Goal: Task Accomplishment & Management: Manage account settings

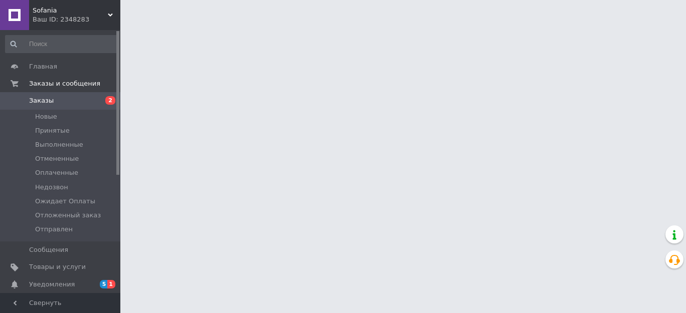
click at [53, 117] on span "Новые" at bounding box center [46, 116] width 22 height 9
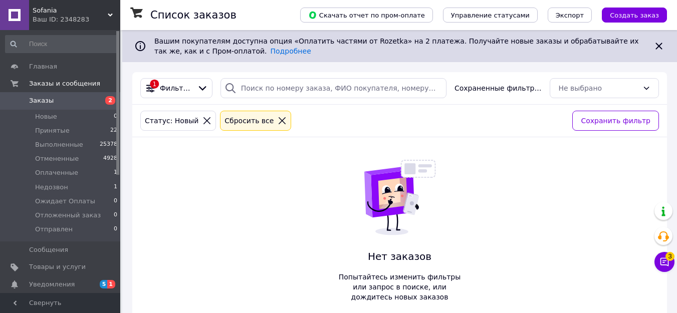
scroll to position [19, 0]
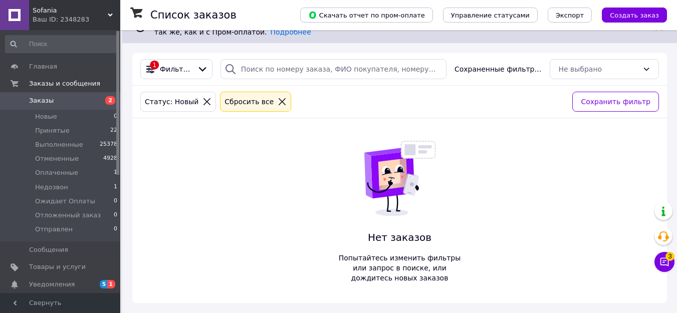
click at [56, 129] on span "Принятые" at bounding box center [52, 130] width 35 height 9
click at [48, 130] on span "Принятые" at bounding box center [52, 130] width 35 height 9
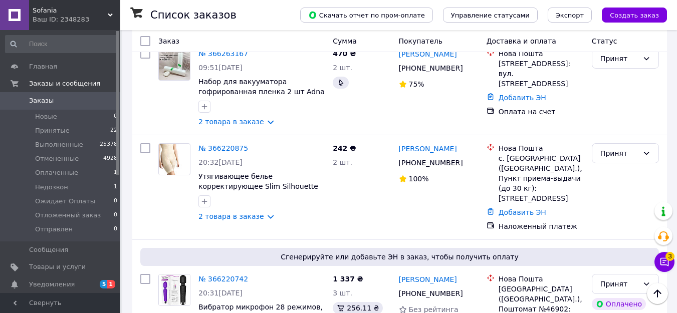
scroll to position [521, 0]
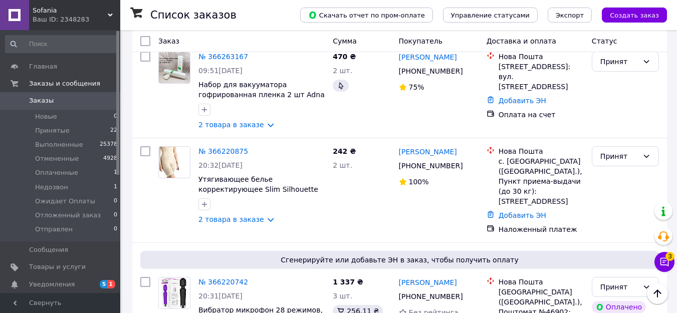
click at [224, 147] on link "№ 366220875" at bounding box center [224, 151] width 50 height 8
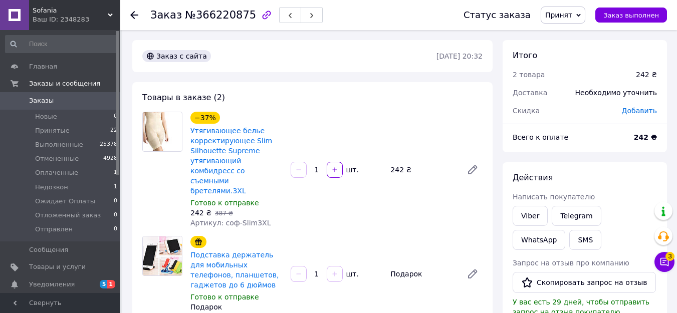
click at [132, 20] on div at bounding box center [134, 15] width 8 height 10
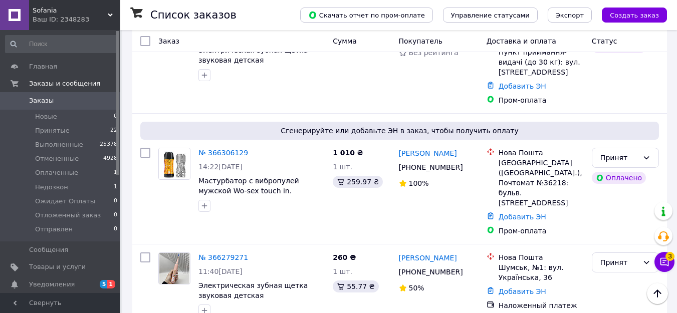
scroll to position [201, 0]
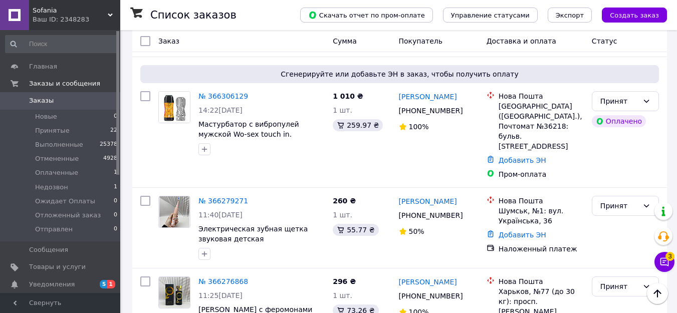
click at [653, 196] on div "Принят" at bounding box center [625, 206] width 67 height 20
click at [201, 250] on icon "button" at bounding box center [205, 254] width 8 height 8
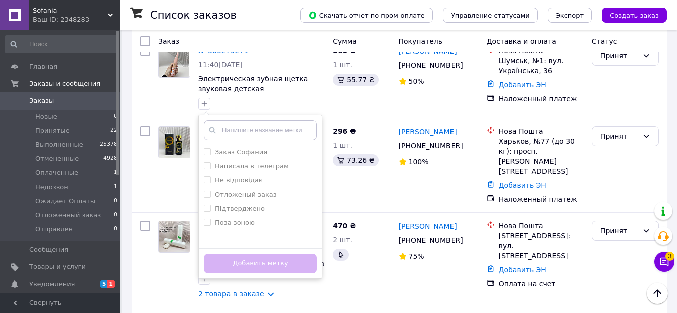
click at [206, 205] on input "Підтверджено" at bounding box center [207, 208] width 7 height 7
checkbox input "true"
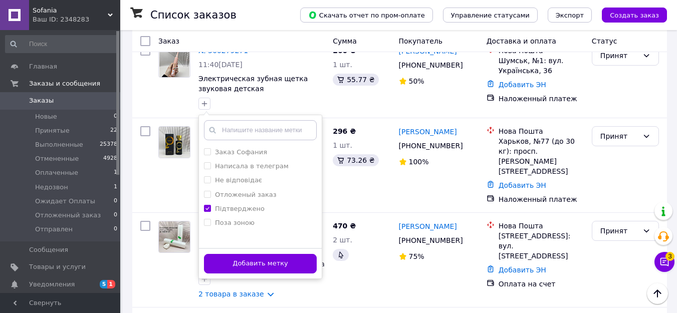
click at [232, 254] on button "Добавить метку" at bounding box center [260, 264] width 113 height 20
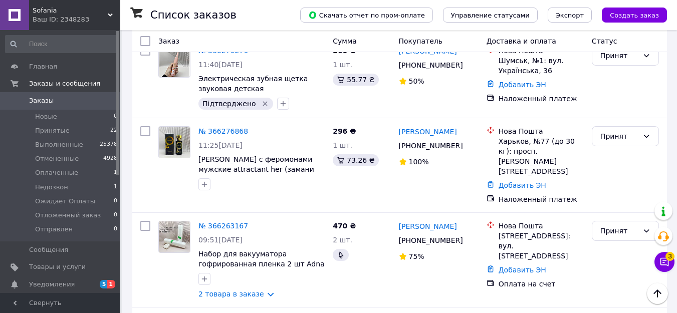
click at [222, 222] on link "№ 366263167" at bounding box center [224, 226] width 50 height 8
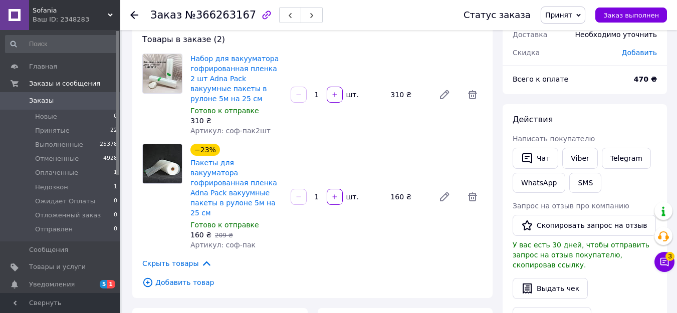
scroll to position [5, 0]
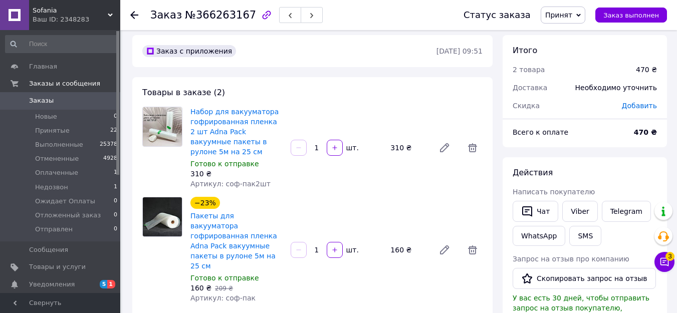
click at [223, 119] on link "Набор для вакууматора гофрированная пленка 2 шт Adna Pack вакуумные пакеты в ру…" at bounding box center [235, 132] width 88 height 48
click at [474, 244] on icon at bounding box center [473, 250] width 12 height 12
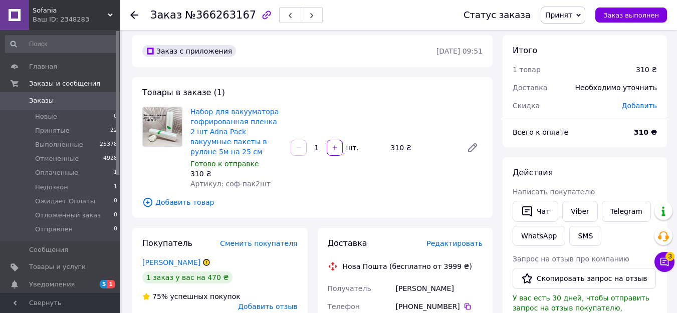
click at [134, 13] on icon at bounding box center [134, 15] width 8 height 8
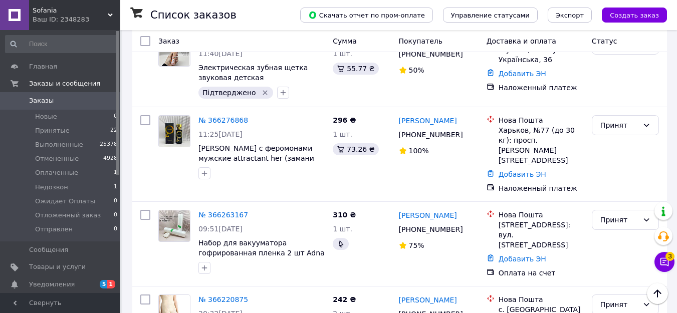
scroll to position [401, 0]
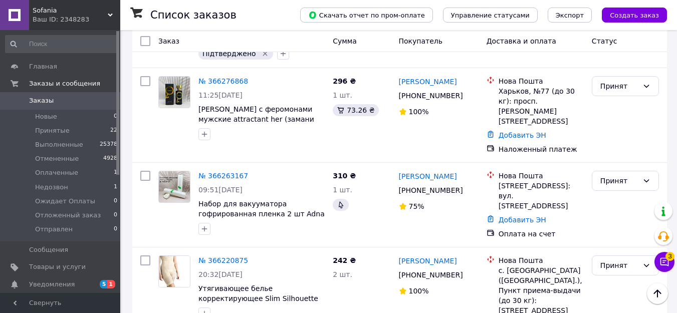
click at [204, 225] on icon "button" at bounding box center [205, 229] width 8 height 8
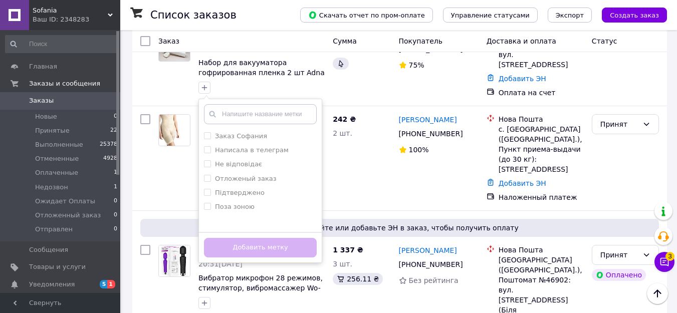
scroll to position [552, 0]
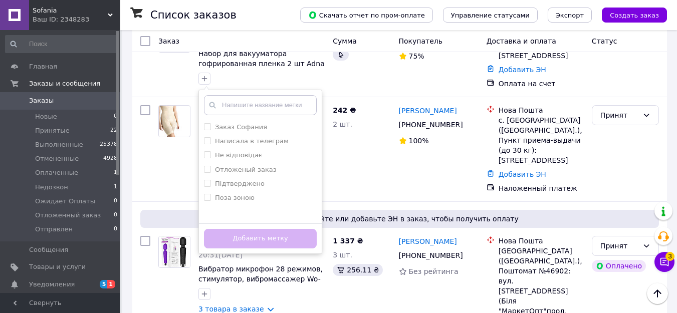
click at [208, 180] on input "Підтверджено" at bounding box center [207, 183] width 7 height 7
checkbox input "true"
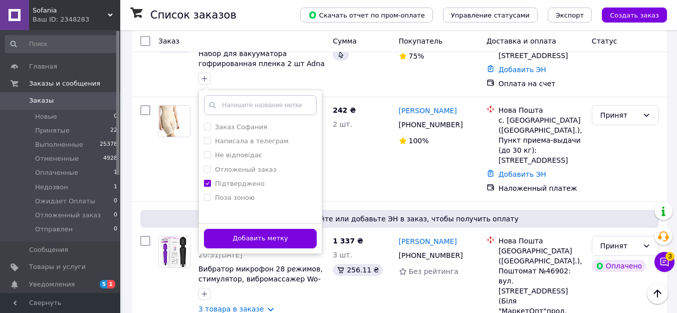
click at [235, 229] on button "Добавить метку" at bounding box center [260, 239] width 113 height 20
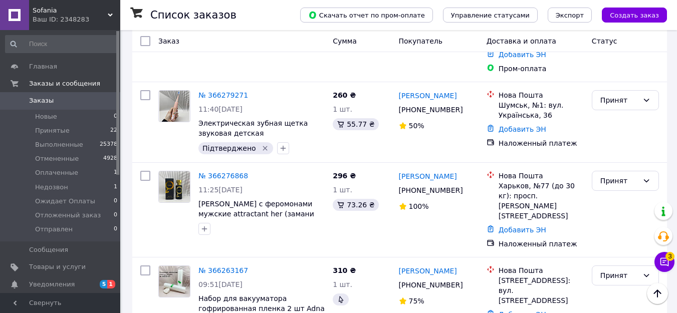
scroll to position [301, 0]
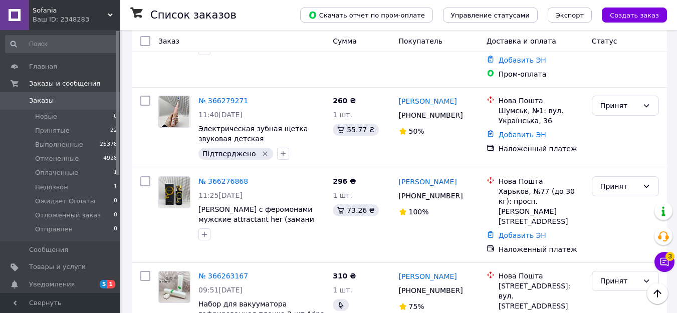
click at [205, 232] on icon "button" at bounding box center [205, 235] width 6 height 6
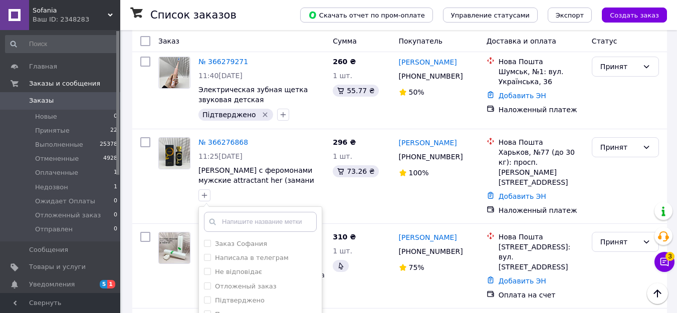
scroll to position [351, 0]
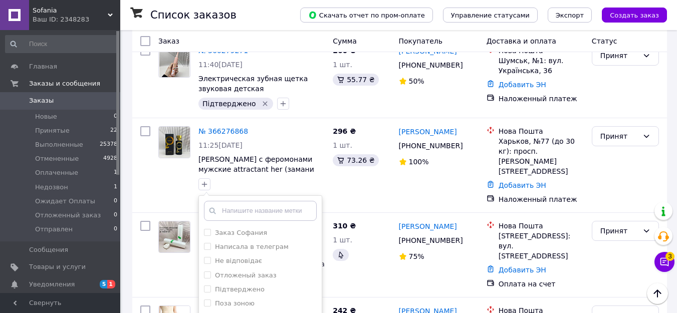
click at [209, 286] on input "Підтверджено" at bounding box center [207, 289] width 7 height 7
checkbox input "true"
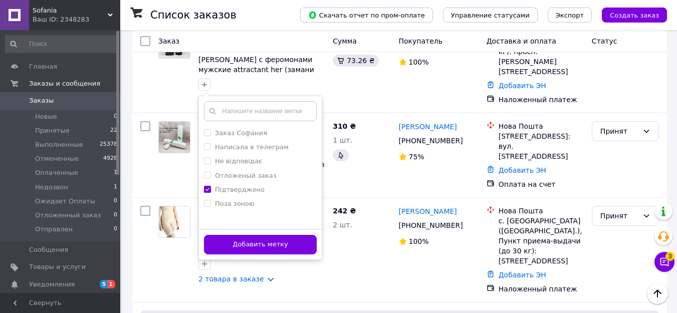
scroll to position [451, 0]
click at [283, 235] on button "Добавить метку" at bounding box center [260, 245] width 113 height 20
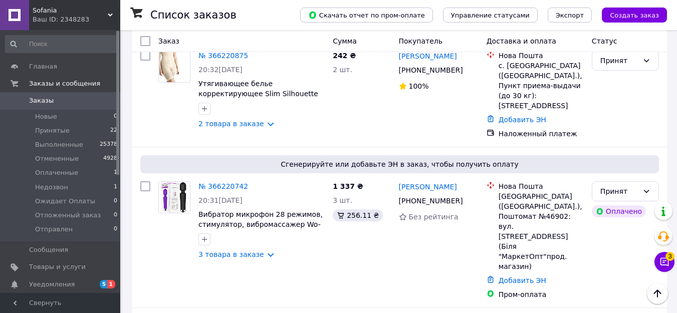
scroll to position [652, 0]
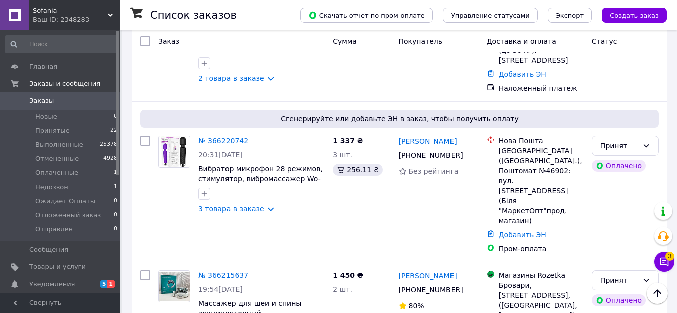
click at [209, 188] on button "button" at bounding box center [205, 194] width 12 height 12
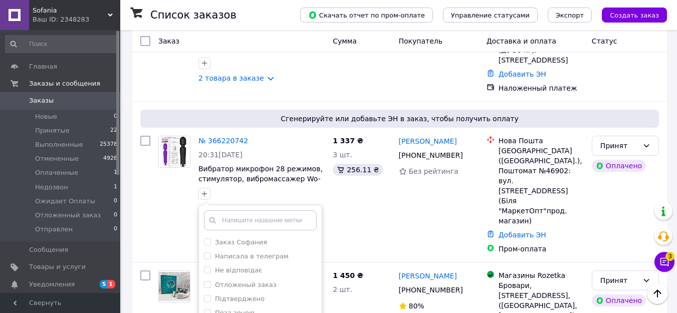
click at [209, 295] on input "Підтверджено" at bounding box center [207, 298] width 7 height 7
checkbox input "true"
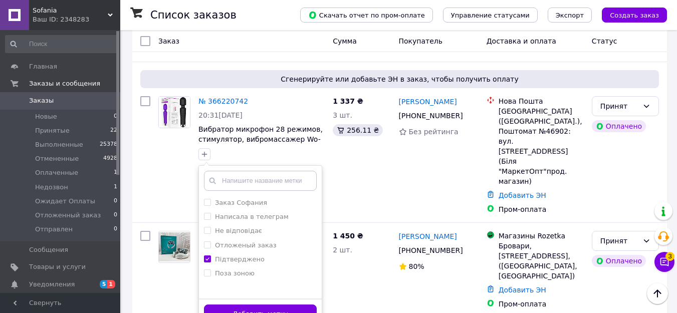
scroll to position [752, 0]
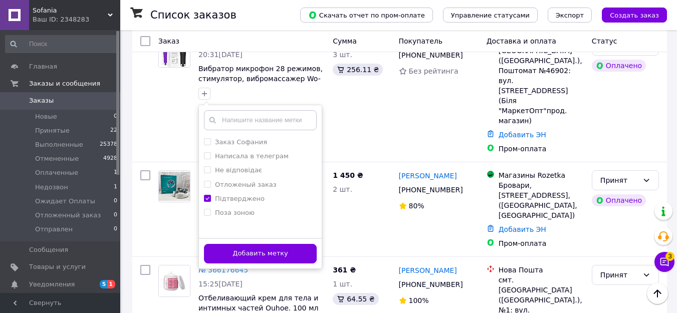
click at [259, 244] on button "Добавить метку" at bounding box center [260, 254] width 113 height 20
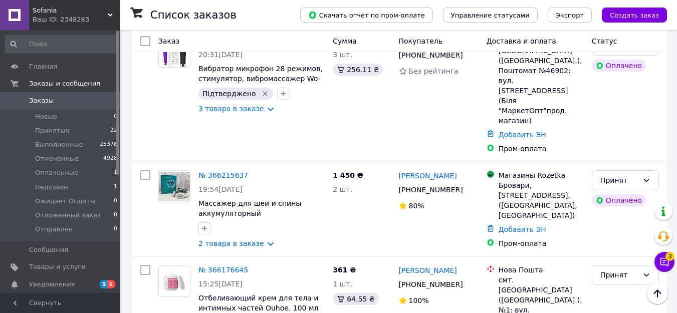
click at [204, 225] on icon "button" at bounding box center [205, 229] width 8 height 8
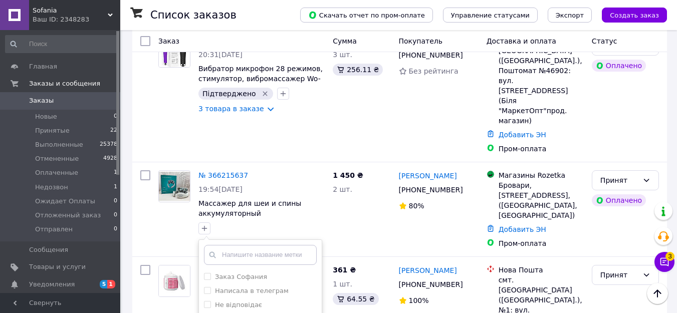
checkbox input "true"
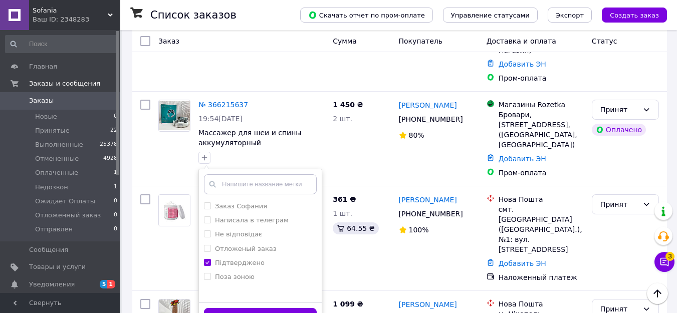
scroll to position [852, 0]
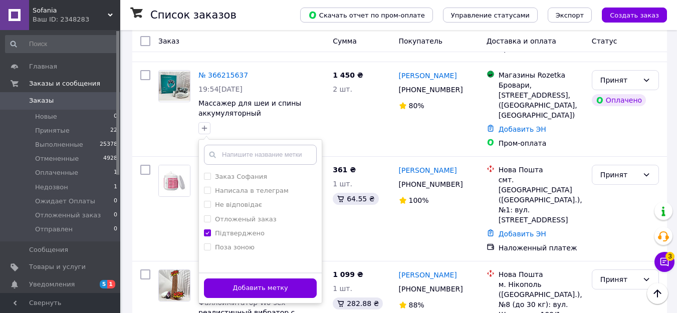
click at [271, 279] on button "Добавить метку" at bounding box center [260, 289] width 113 height 20
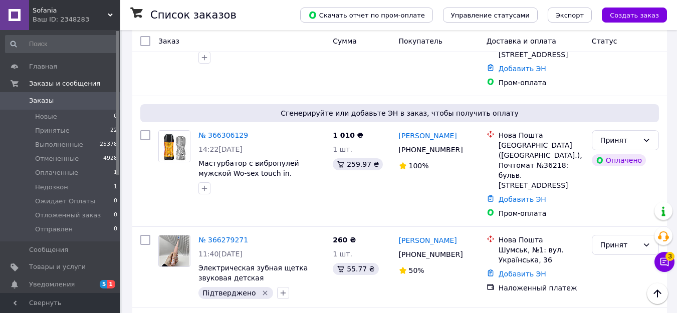
scroll to position [150, 0]
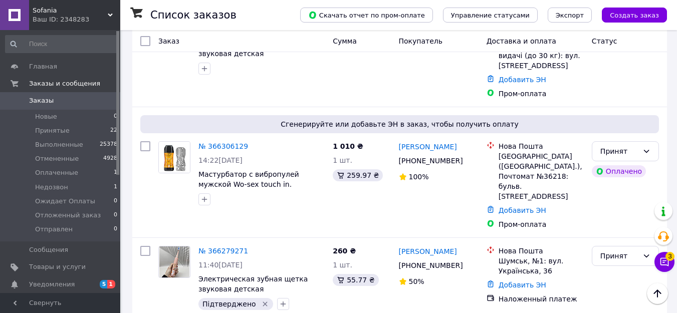
click at [208, 196] on icon "button" at bounding box center [205, 200] width 8 height 8
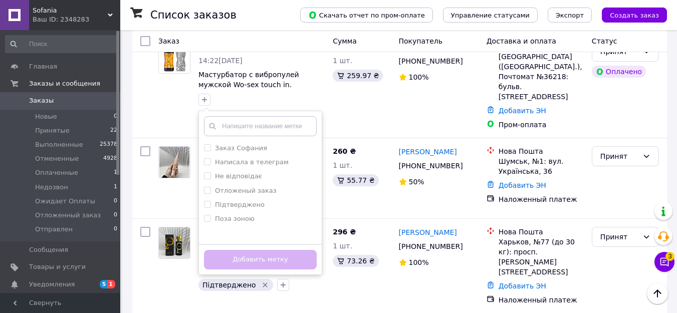
scroll to position [251, 0]
click at [207, 201] on span at bounding box center [207, 204] width 7 height 7
click at [207, 201] on input "Підтверджено" at bounding box center [207, 204] width 7 height 7
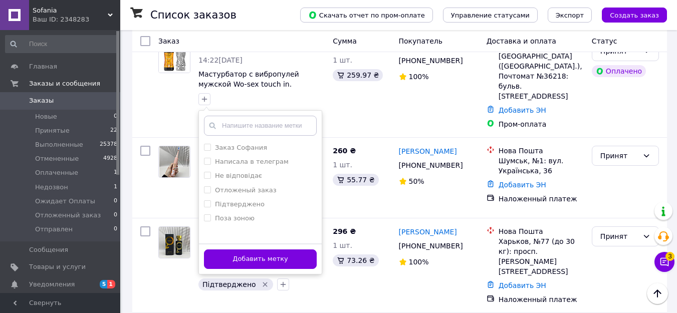
click at [209, 201] on input "Підтверджено" at bounding box center [207, 204] width 7 height 7
checkbox input "true"
click at [251, 250] on button "Добавить метку" at bounding box center [260, 260] width 113 height 20
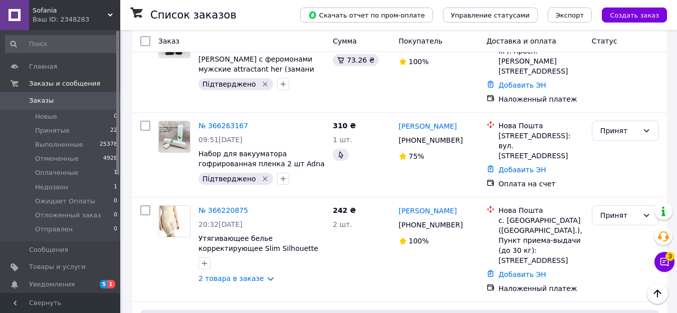
scroll to position [501, 0]
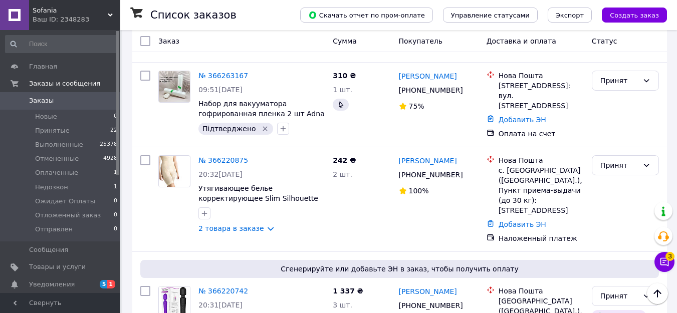
click at [232, 156] on link "№ 366220875" at bounding box center [224, 160] width 50 height 8
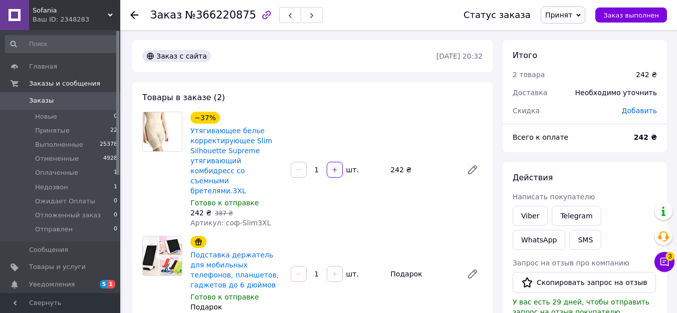
click at [132, 15] on use at bounding box center [134, 15] width 8 height 8
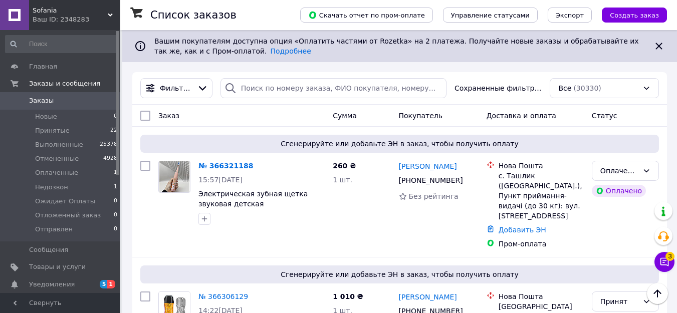
scroll to position [451, 0]
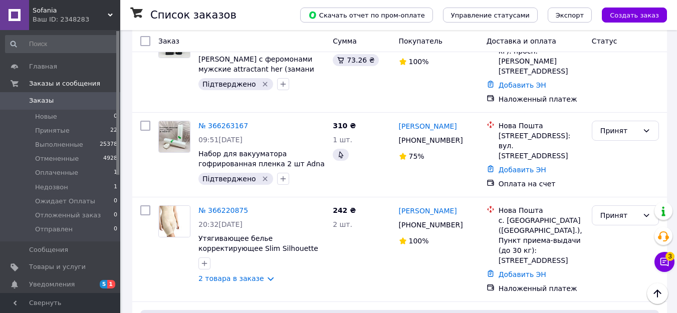
click at [201, 260] on icon "button" at bounding box center [205, 264] width 8 height 8
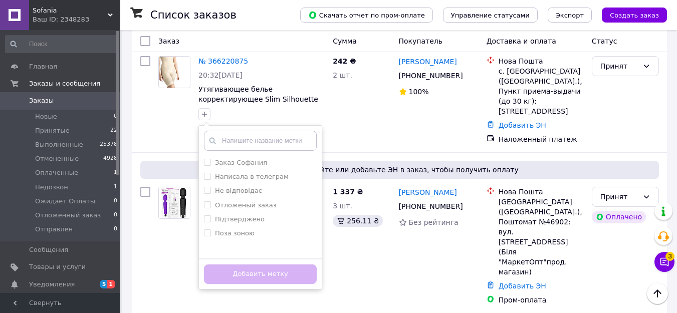
scroll to position [602, 0]
click at [210, 215] on input "Підтверджено" at bounding box center [207, 218] width 7 height 7
checkbox input "true"
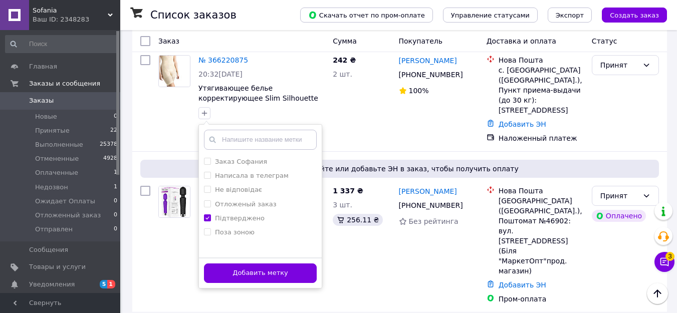
click at [231, 264] on button "Добавить метку" at bounding box center [260, 274] width 113 height 20
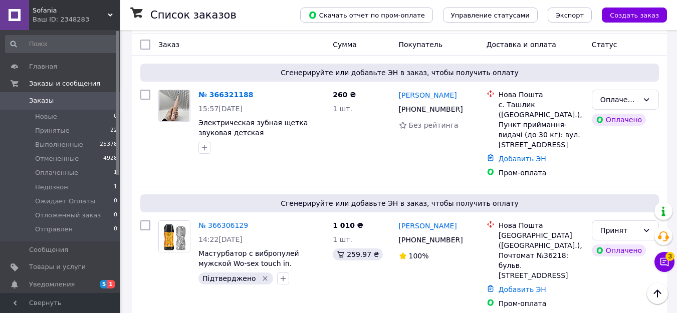
scroll to position [50, 0]
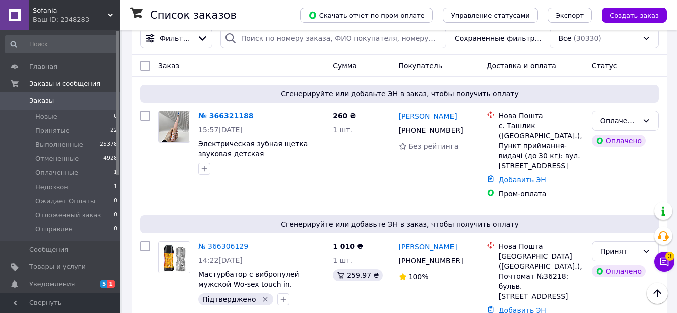
click at [49, 175] on span "Оплаченные" at bounding box center [56, 172] width 43 height 9
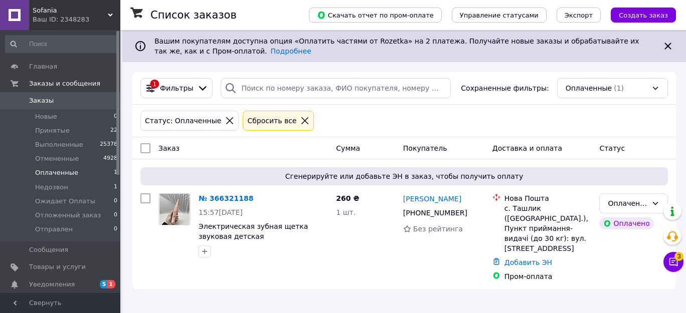
click at [657, 204] on icon at bounding box center [655, 204] width 8 height 8
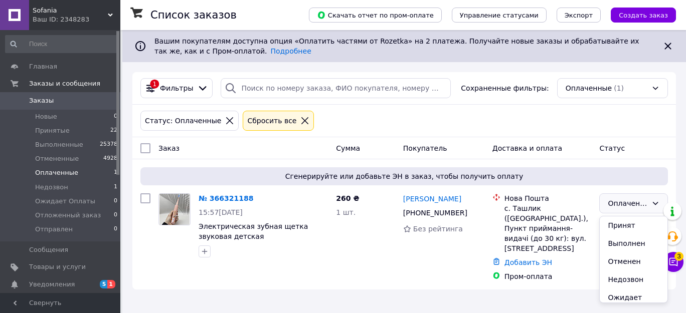
click at [633, 226] on li "Принят" at bounding box center [634, 226] width 68 height 18
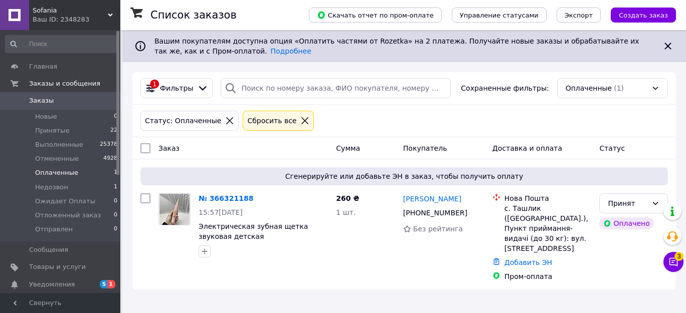
click at [53, 130] on span "Принятые" at bounding box center [52, 130] width 35 height 9
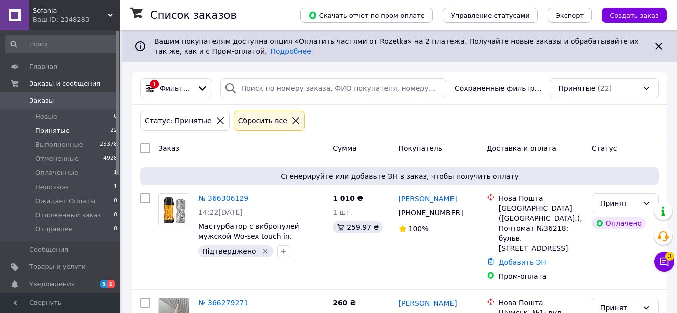
click at [48, 174] on span "Оплаченные" at bounding box center [56, 172] width 43 height 9
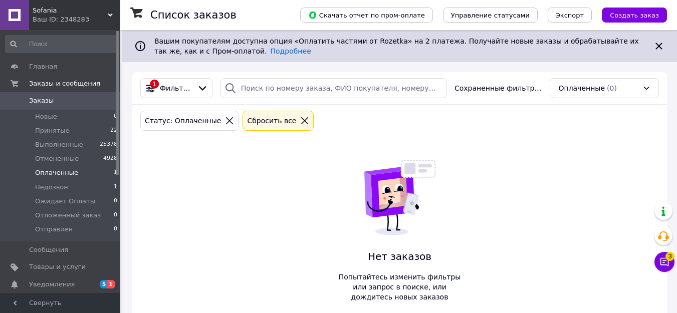
click at [43, 130] on span "Принятые" at bounding box center [52, 130] width 35 height 9
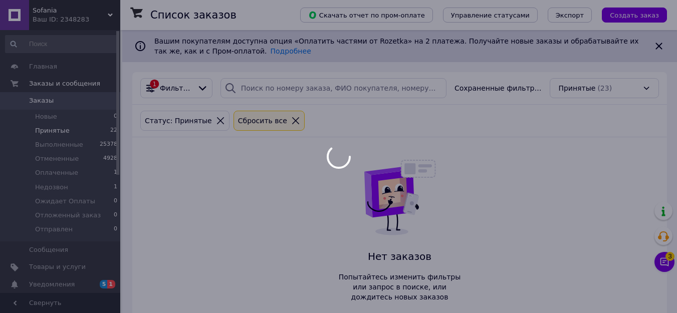
click at [62, 132] on span "Принятые" at bounding box center [52, 130] width 35 height 9
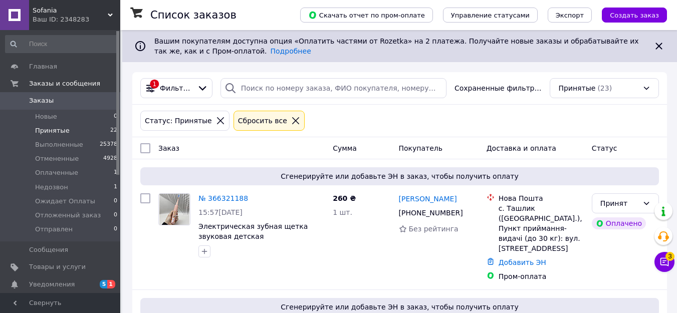
click at [208, 254] on icon "button" at bounding box center [205, 252] width 8 height 8
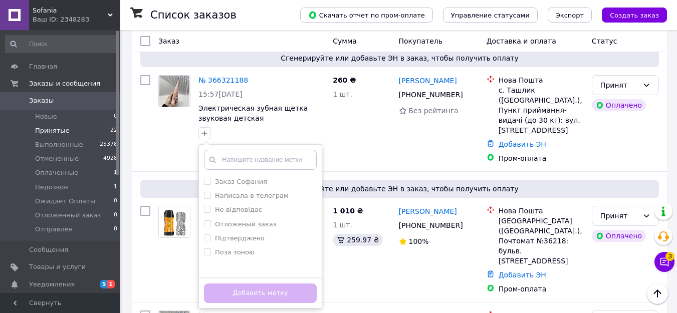
scroll to position [150, 0]
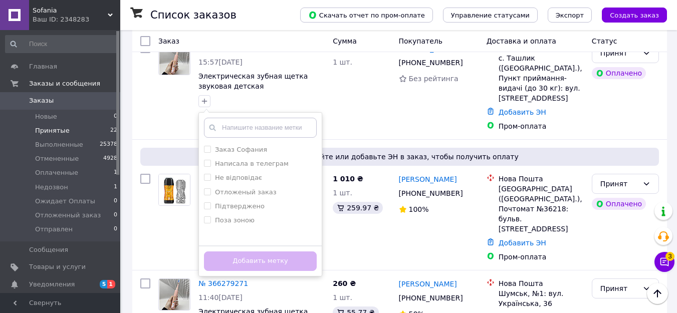
click at [209, 180] on input "Не відповідає" at bounding box center [207, 177] width 7 height 7
checkbox input "true"
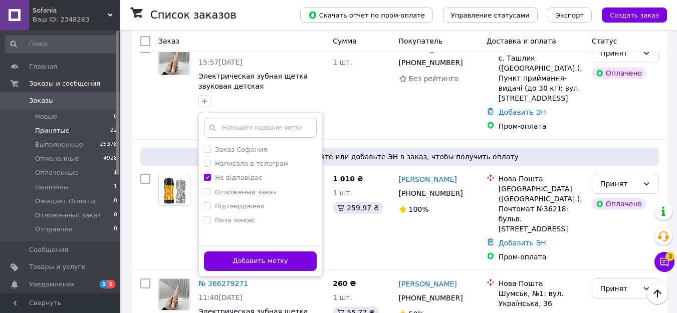
click at [256, 261] on button "Добавить метку" at bounding box center [260, 262] width 113 height 20
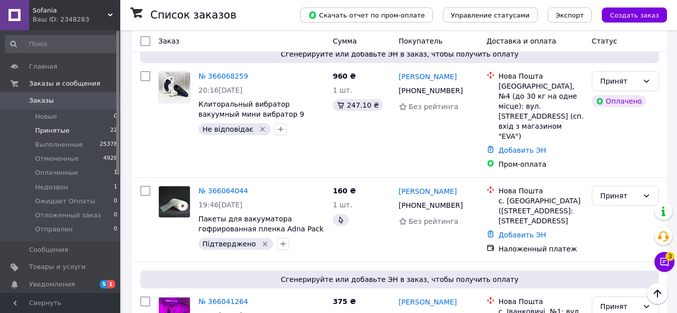
scroll to position [1844, 0]
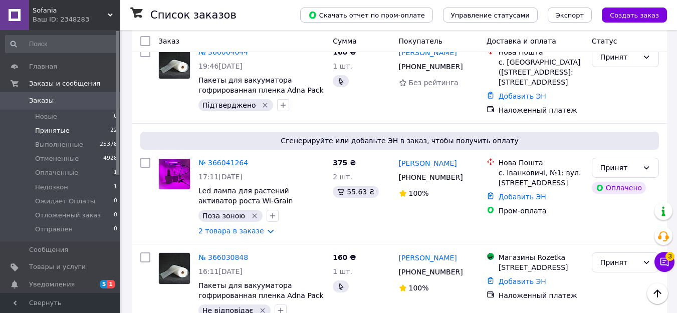
scroll to position [1964, 0]
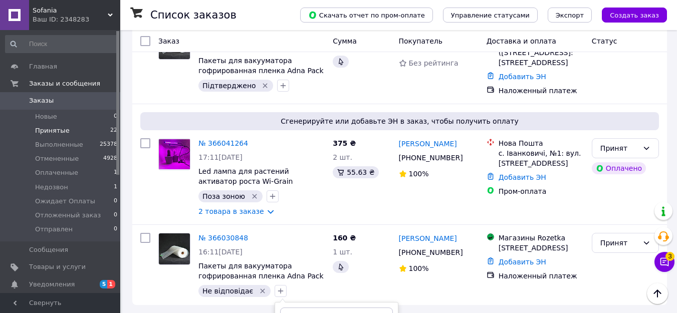
checkbox input "true"
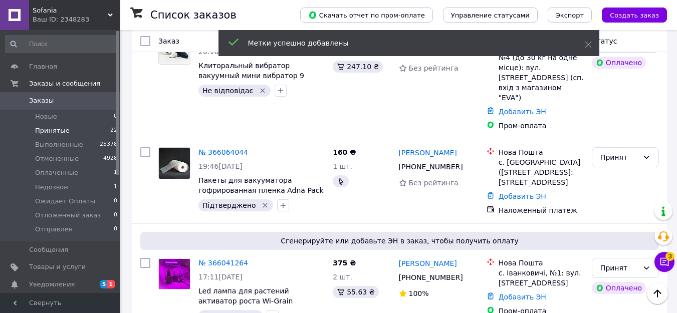
scroll to position [1860, 0]
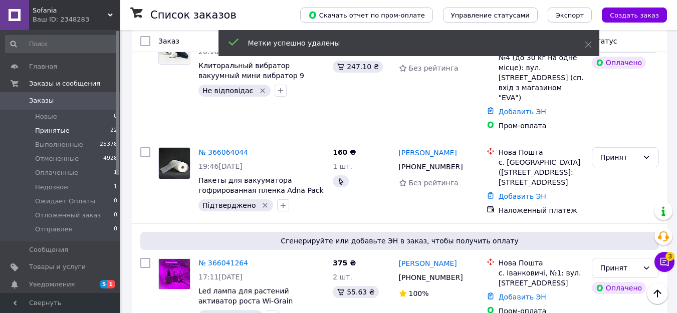
drag, startPoint x: 215, startPoint y: 293, endPoint x: 223, endPoint y: 287, distance: 10.4
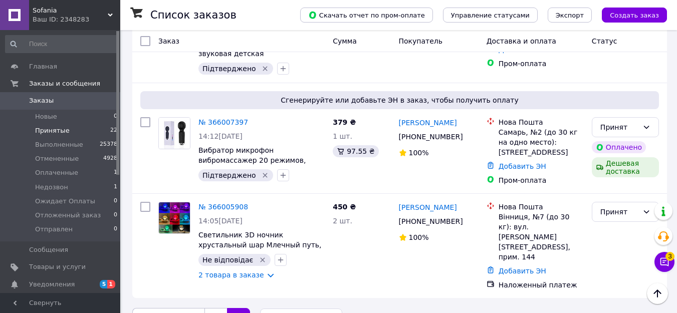
scroll to position [200, 0]
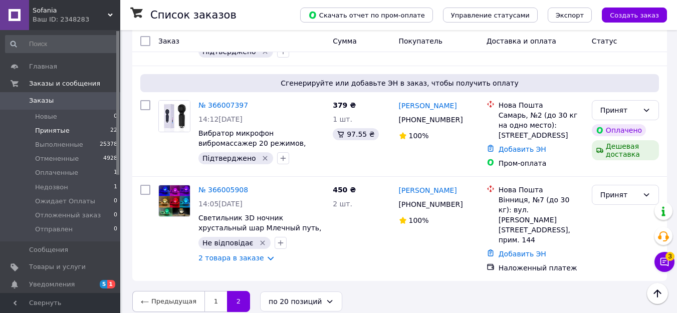
click at [277, 246] on icon "button" at bounding box center [281, 243] width 8 height 8
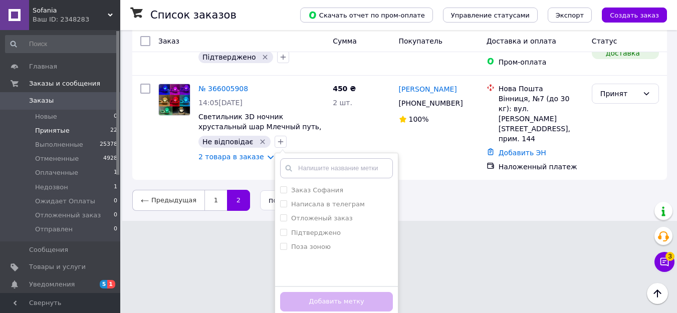
scroll to position [305, 0]
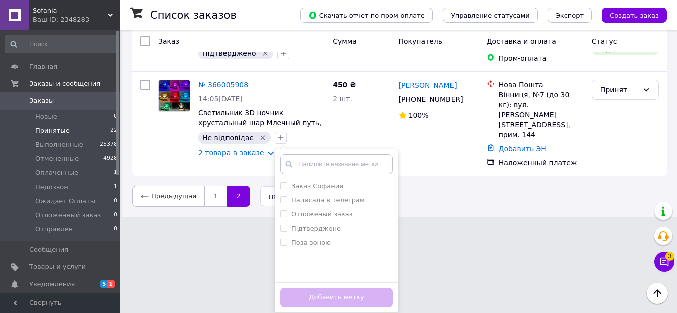
click at [280, 227] on input "Підтверджено" at bounding box center [283, 228] width 7 height 7
checkbox input "true"
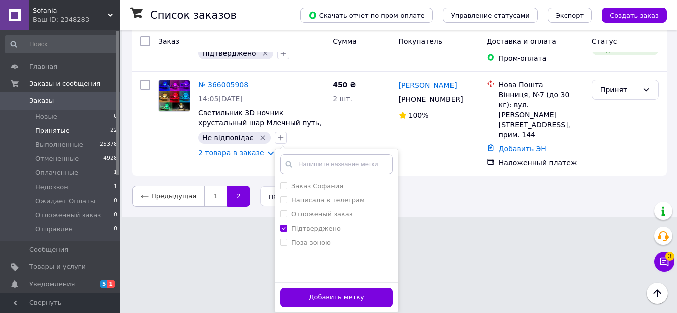
click at [312, 300] on button "Добавить метку" at bounding box center [336, 298] width 113 height 20
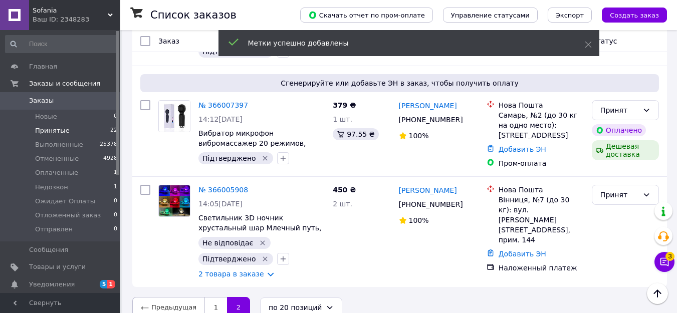
scroll to position [216, 0]
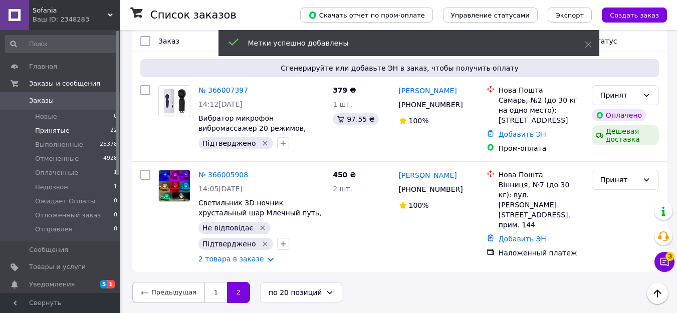
click at [259, 225] on icon "Удалить метку" at bounding box center [263, 228] width 8 height 8
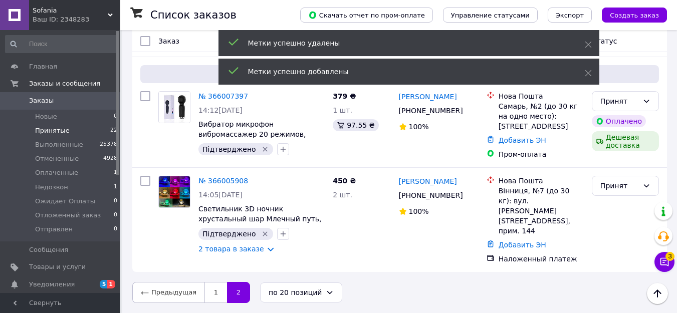
scroll to position [200, 0]
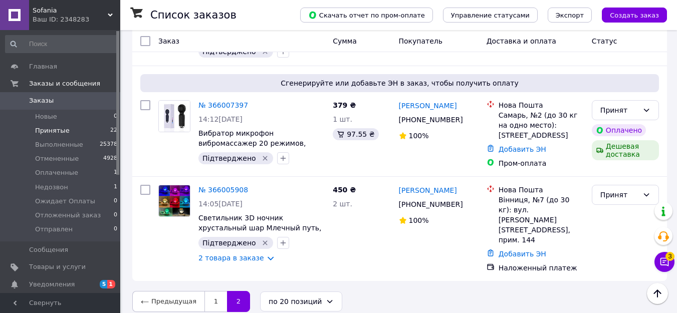
click at [52, 129] on span "Принятые" at bounding box center [52, 130] width 35 height 9
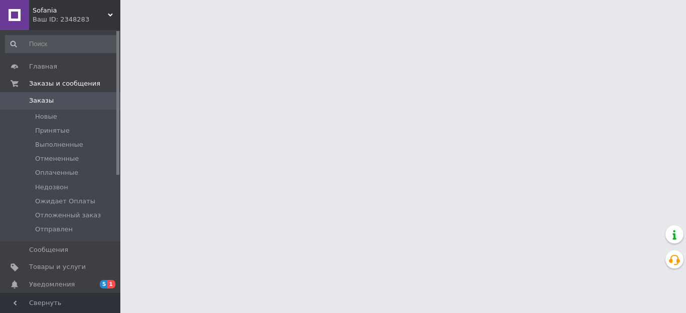
click at [62, 132] on span "Принятые" at bounding box center [52, 130] width 35 height 9
